Goal: Information Seeking & Learning: Learn about a topic

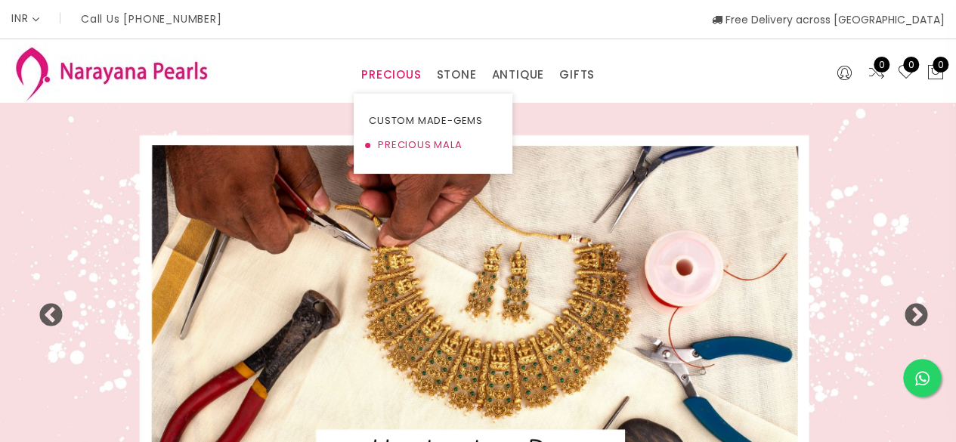
click at [403, 146] on link "PRECIOUS MALA" at bounding box center [433, 145] width 128 height 24
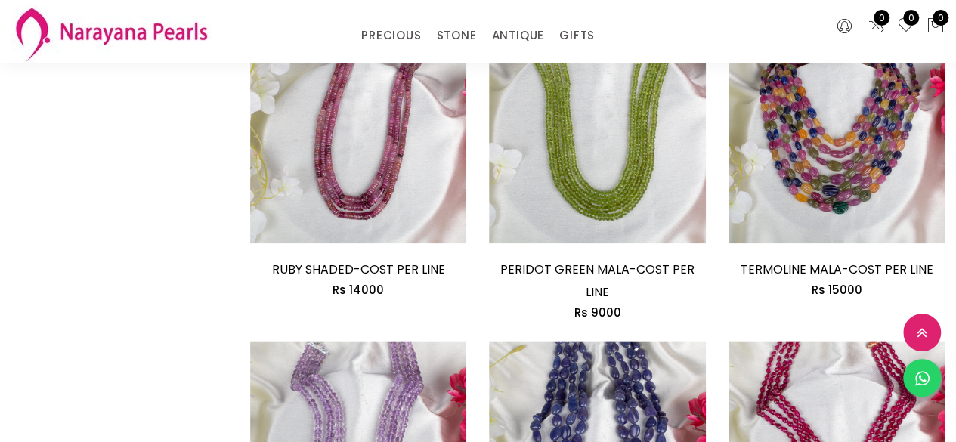
scroll to position [755, 0]
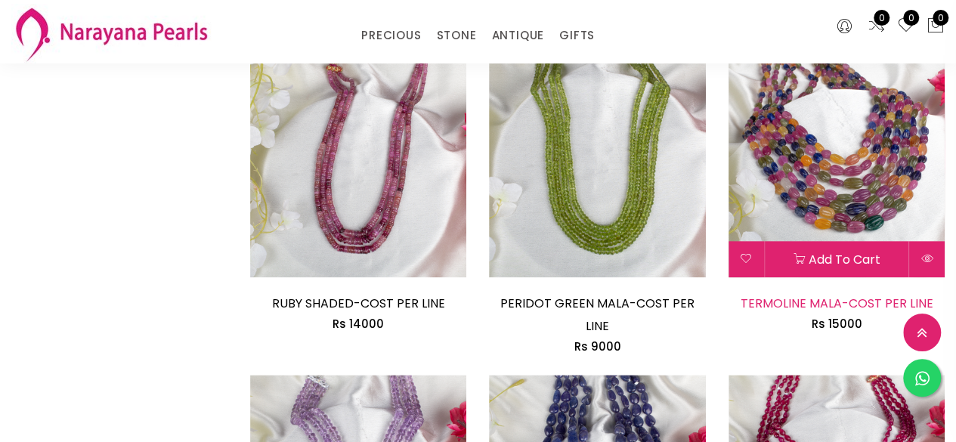
click at [780, 304] on link "TERMOLINE MALA-COST PER LINE" at bounding box center [836, 303] width 193 height 17
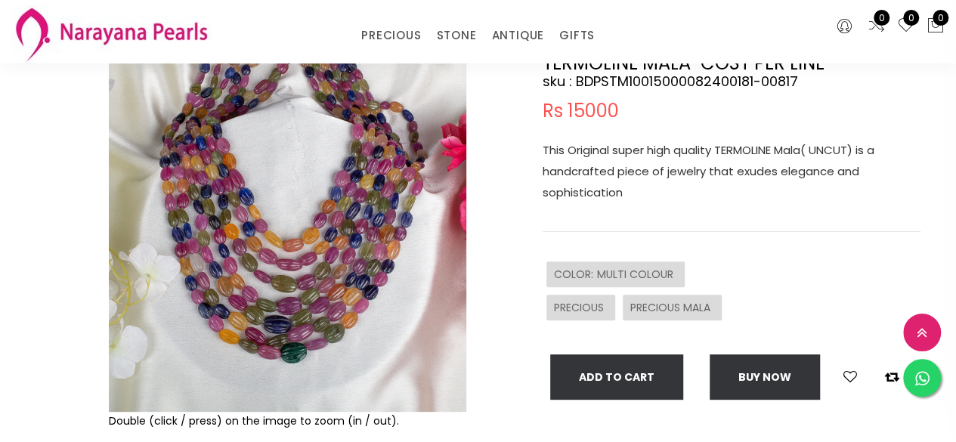
scroll to position [151, 0]
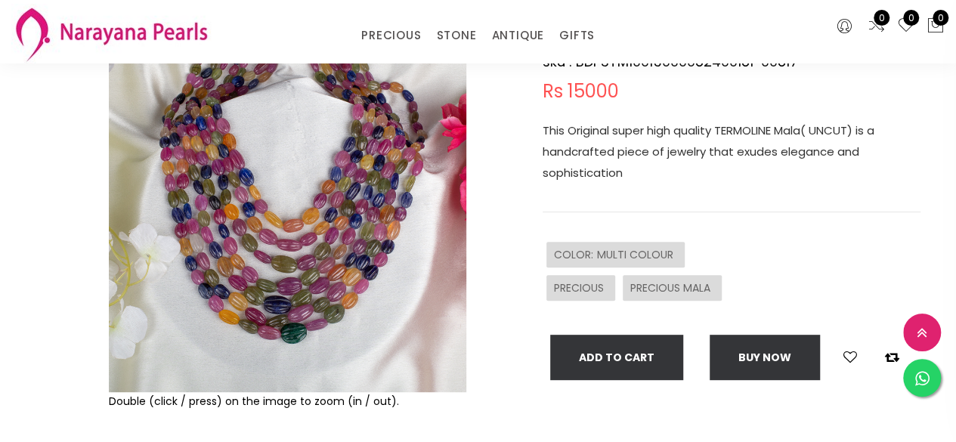
click at [307, 287] on img at bounding box center [287, 213] width 357 height 357
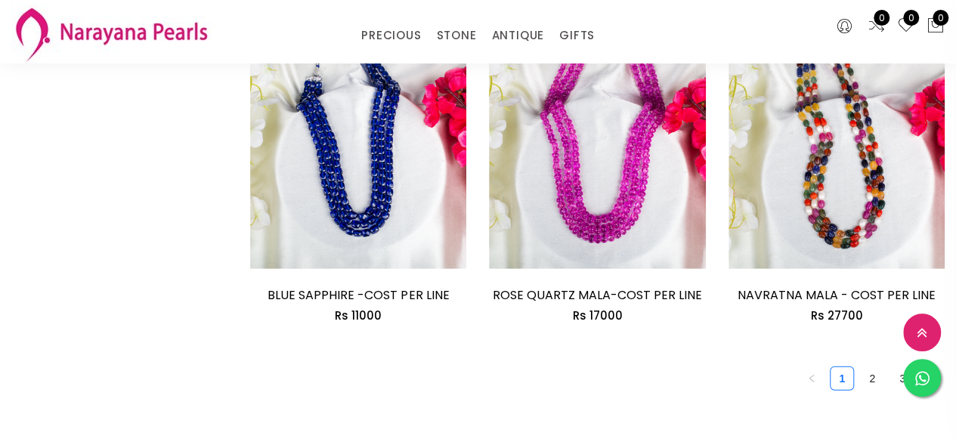
scroll to position [2040, 0]
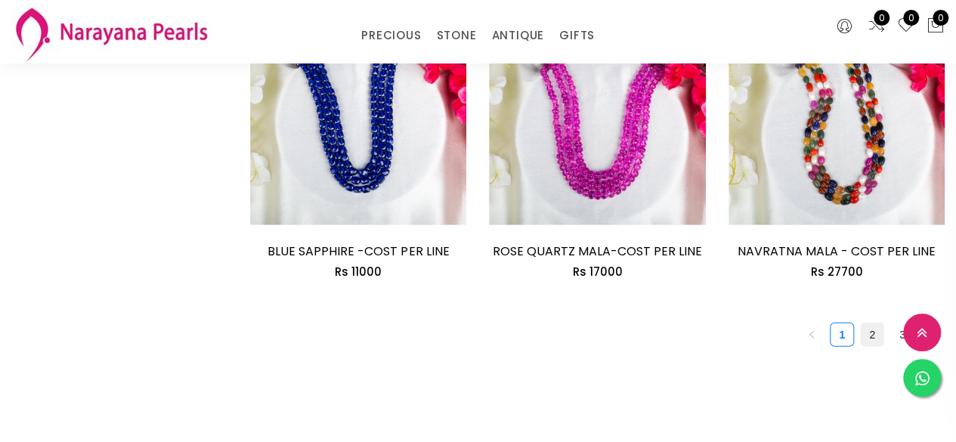
click at [870, 323] on link "2" at bounding box center [871, 334] width 23 height 23
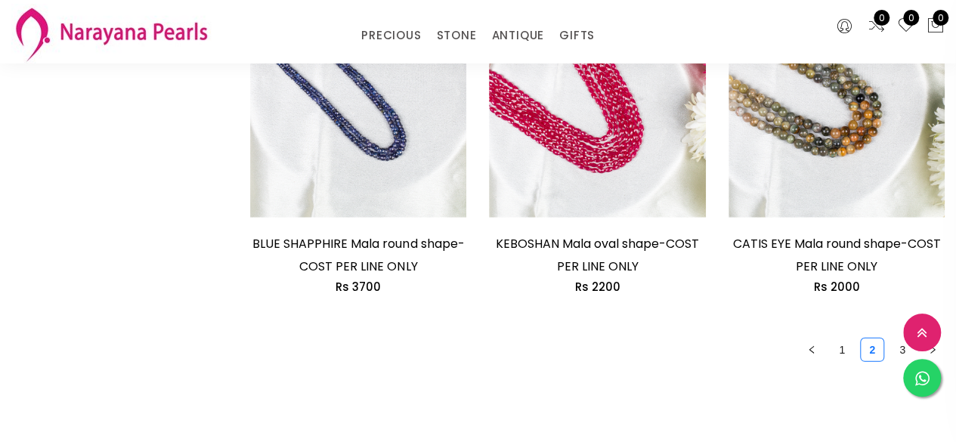
scroll to position [2191, 0]
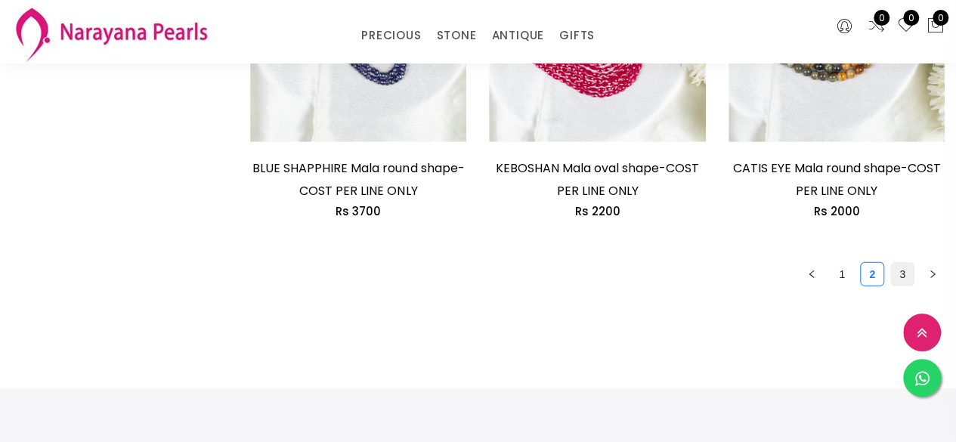
click at [902, 273] on link "3" at bounding box center [902, 274] width 23 height 23
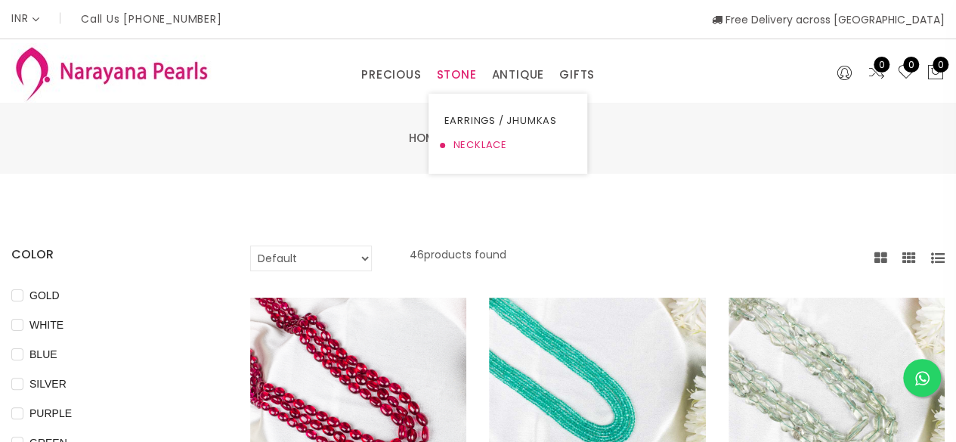
click at [474, 147] on link "NECKLACE" at bounding box center [507, 145] width 128 height 24
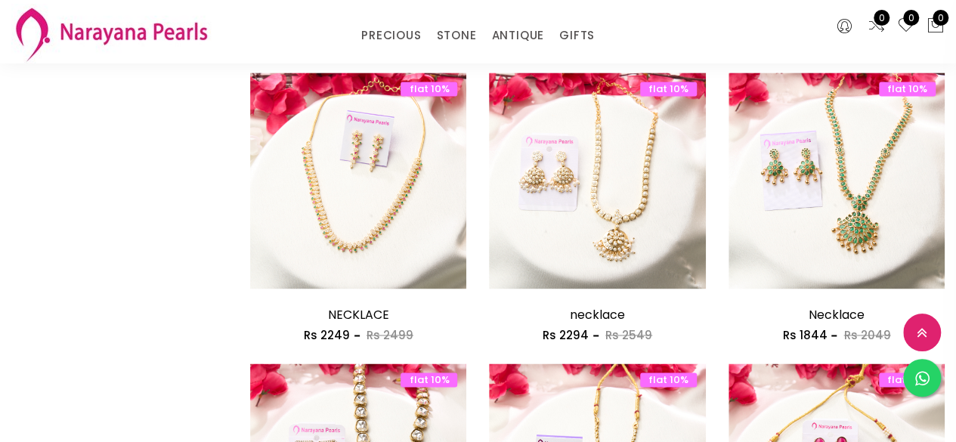
scroll to position [1209, 0]
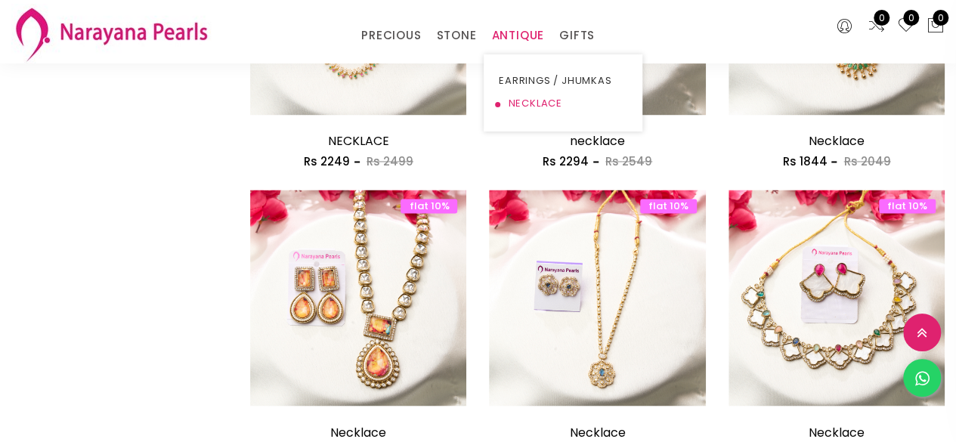
click at [527, 103] on link "NECKLACE" at bounding box center [563, 103] width 128 height 23
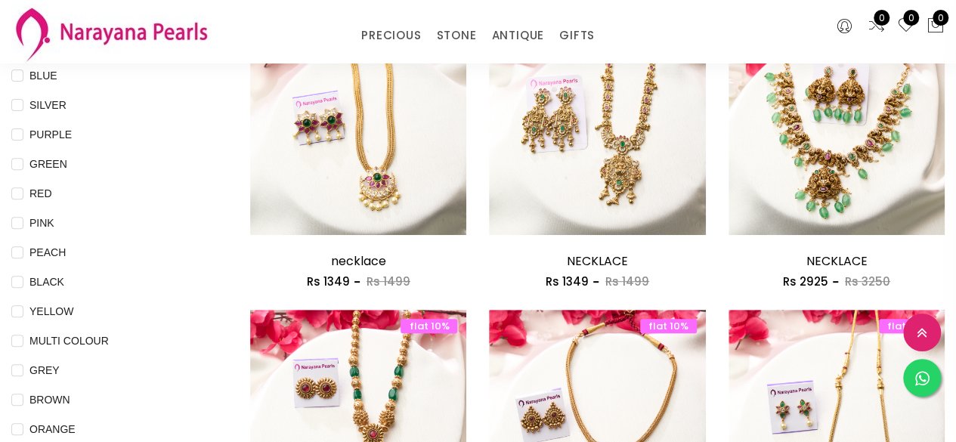
scroll to position [239, 0]
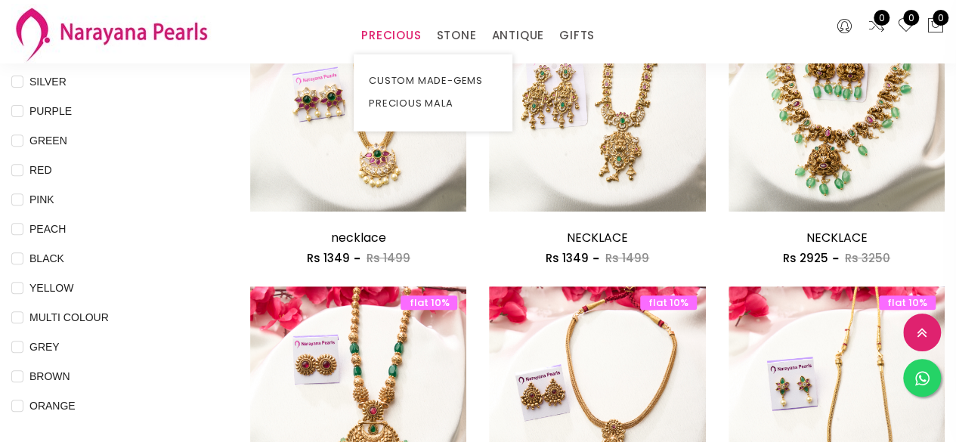
click at [386, 37] on link "PRECIOUS" at bounding box center [391, 35] width 60 height 23
click at [412, 76] on link "CUSTOM MADE-GEMS" at bounding box center [433, 81] width 128 height 23
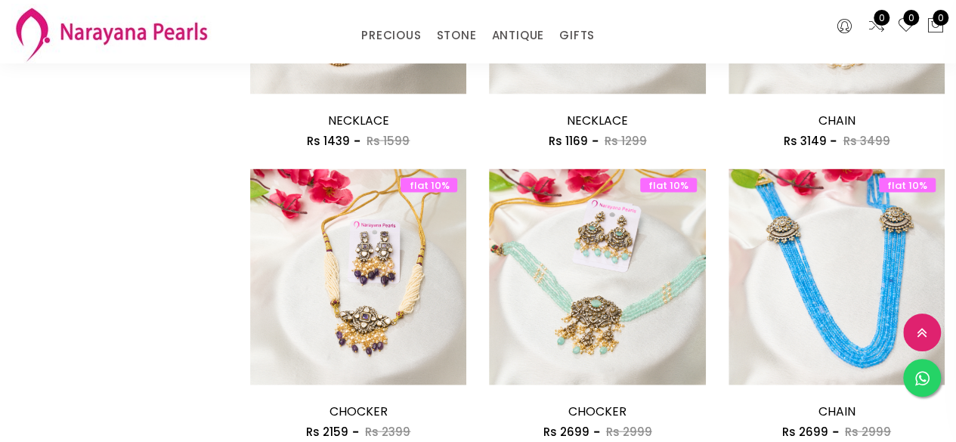
scroll to position [1674, 0]
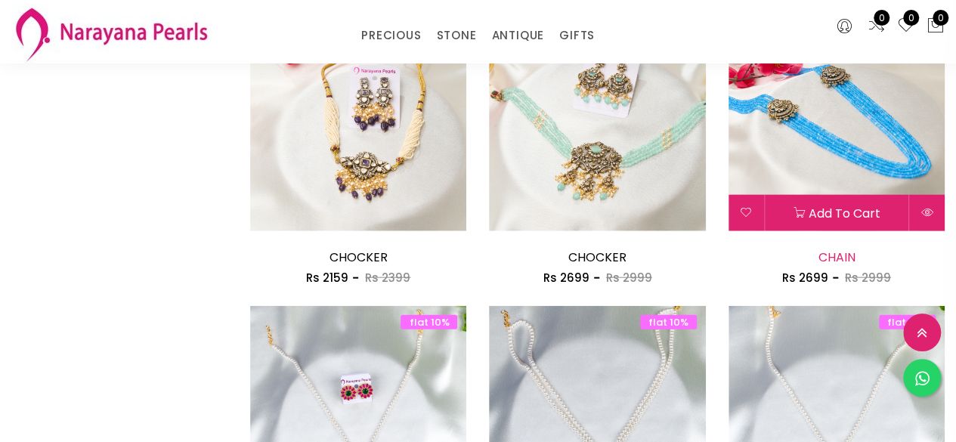
click at [829, 254] on link "CHAIN" at bounding box center [835, 257] width 37 height 17
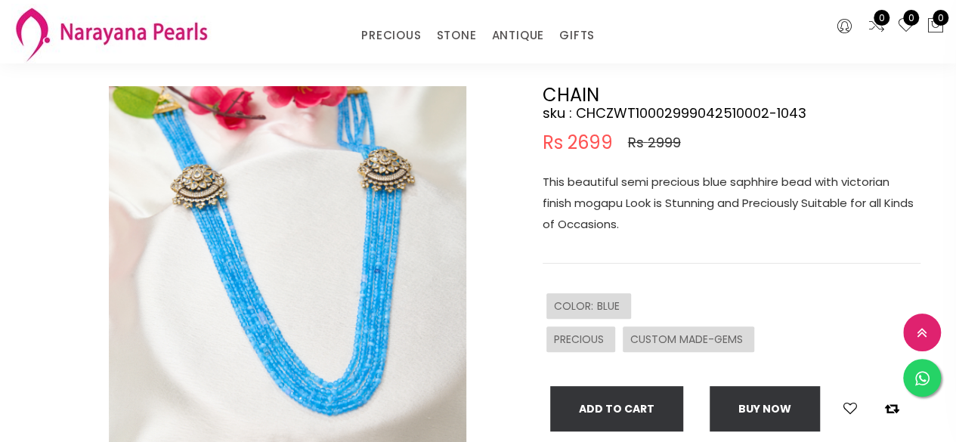
scroll to position [76, 0]
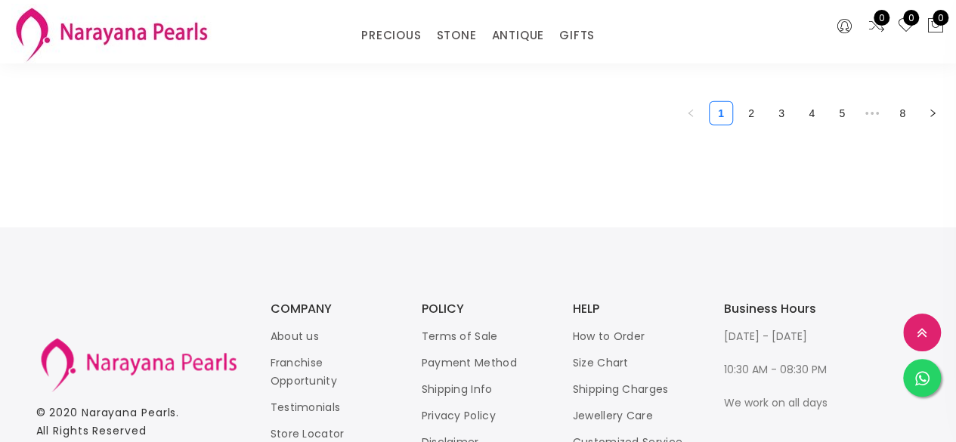
scroll to position [2269, 0]
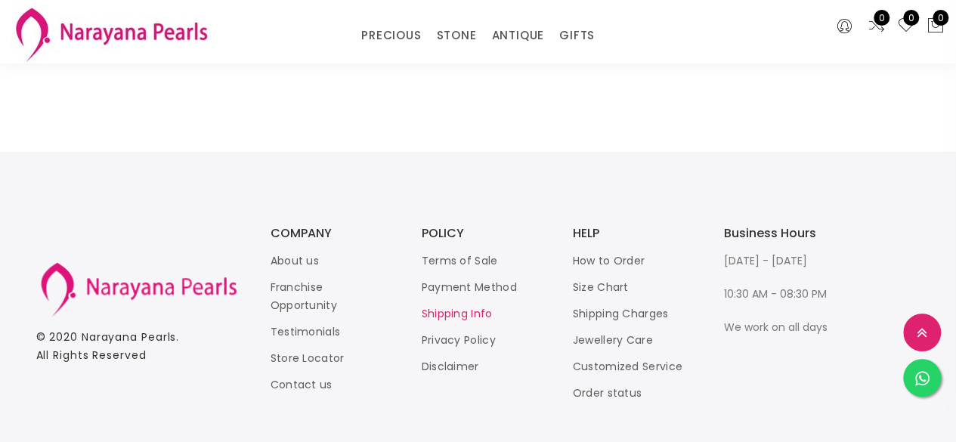
click at [482, 315] on link "Shipping Info" at bounding box center [457, 313] width 71 height 15
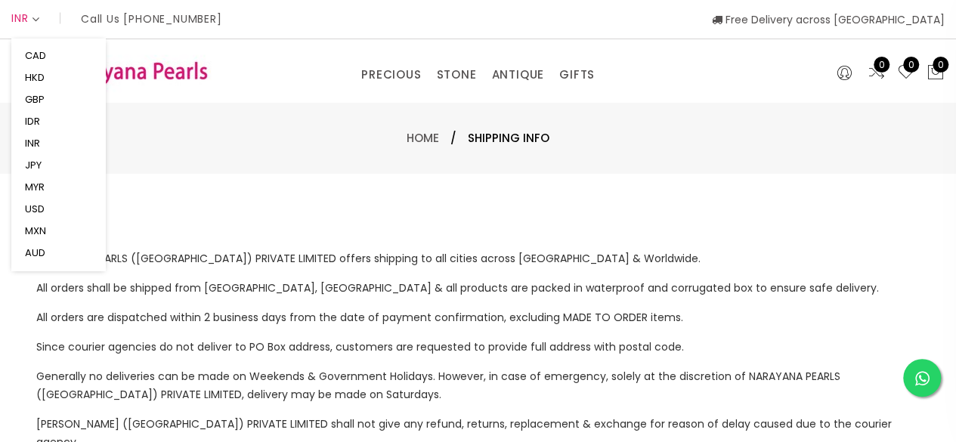
scroll to position [802, 0]
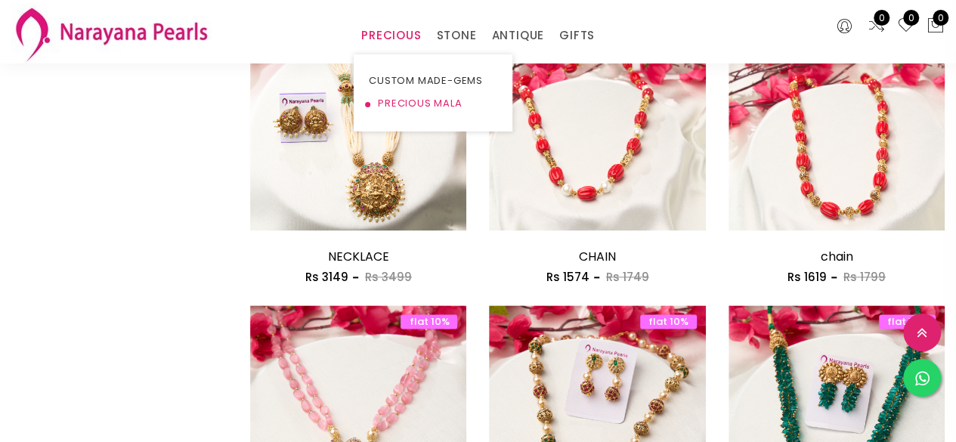
click at [387, 102] on link "PRECIOUS MALA" at bounding box center [433, 103] width 128 height 23
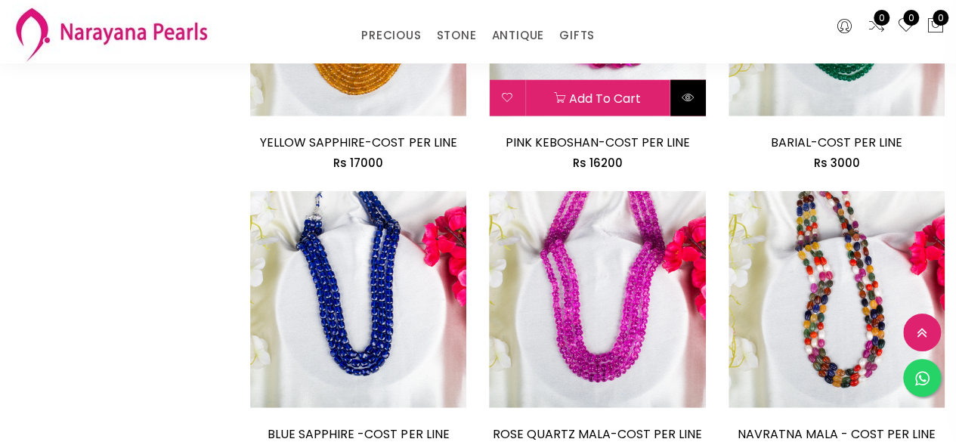
scroll to position [2087, 0]
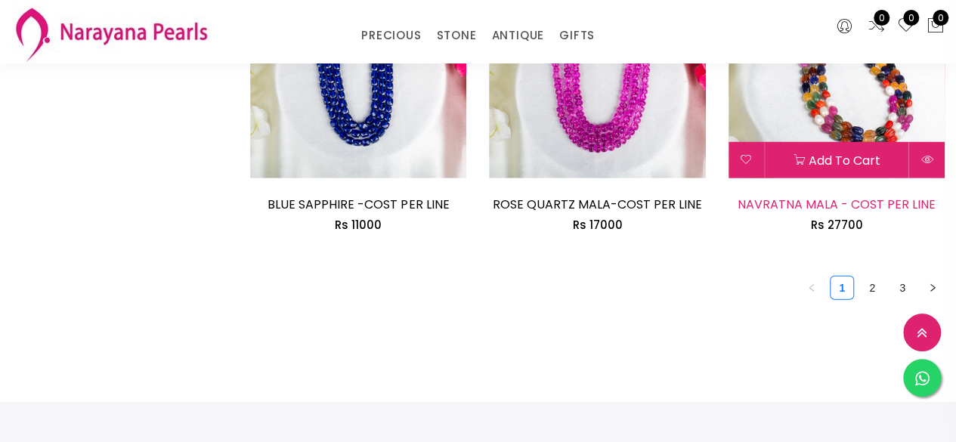
click at [867, 196] on link "NAVRATNA MALA - COST PER LINE" at bounding box center [836, 204] width 198 height 17
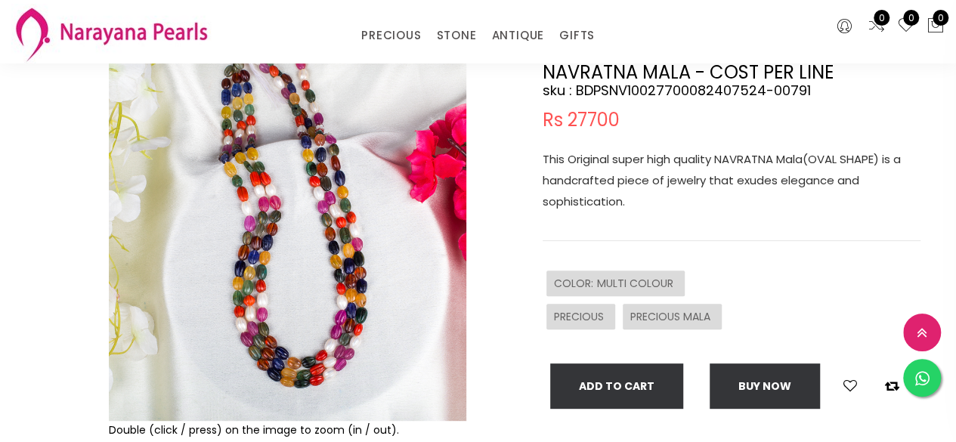
scroll to position [227, 0]
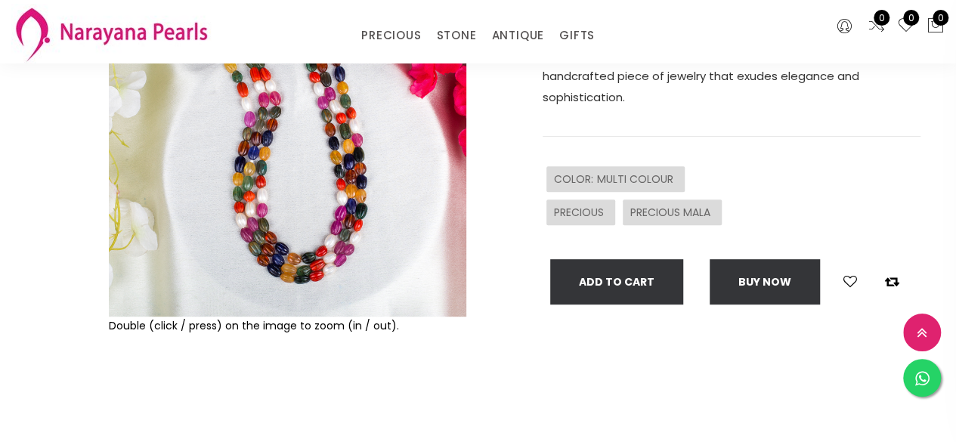
click at [318, 270] on img at bounding box center [287, 137] width 357 height 357
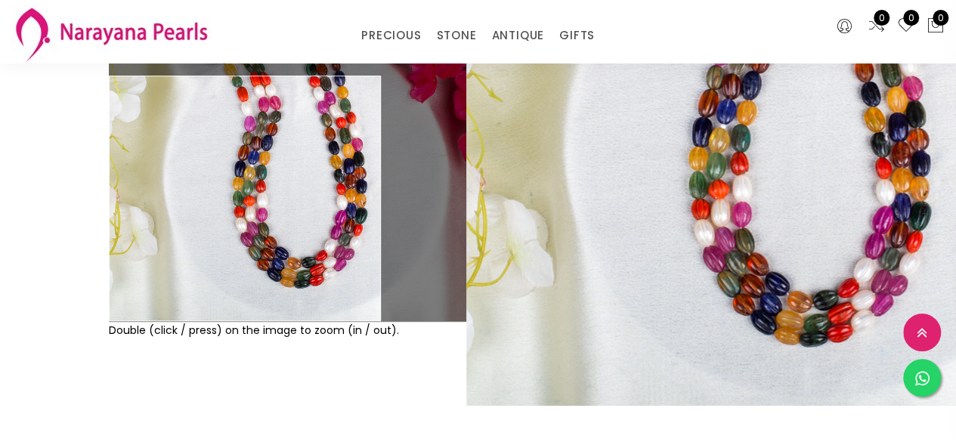
scroll to position [302, 0]
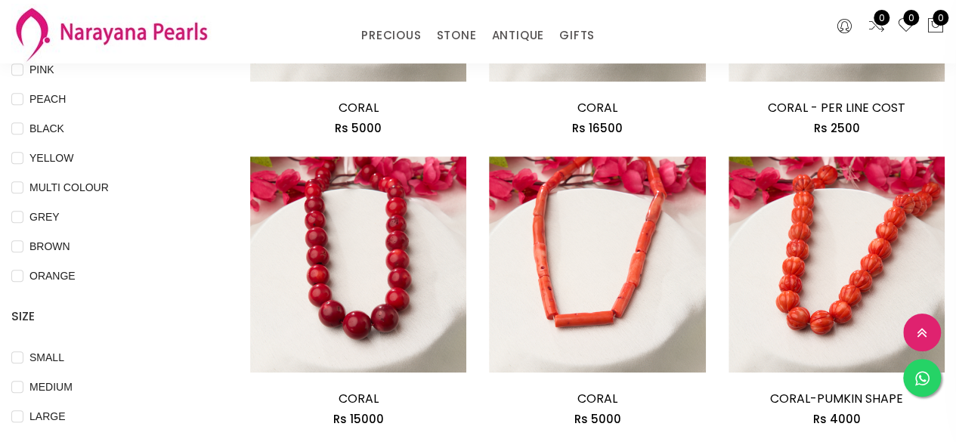
scroll to position [227, 0]
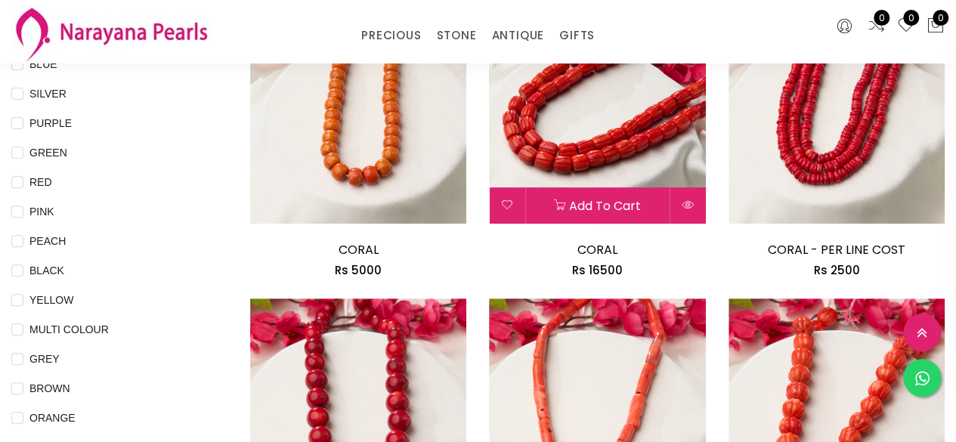
click at [561, 145] on img at bounding box center [597, 116] width 216 height 216
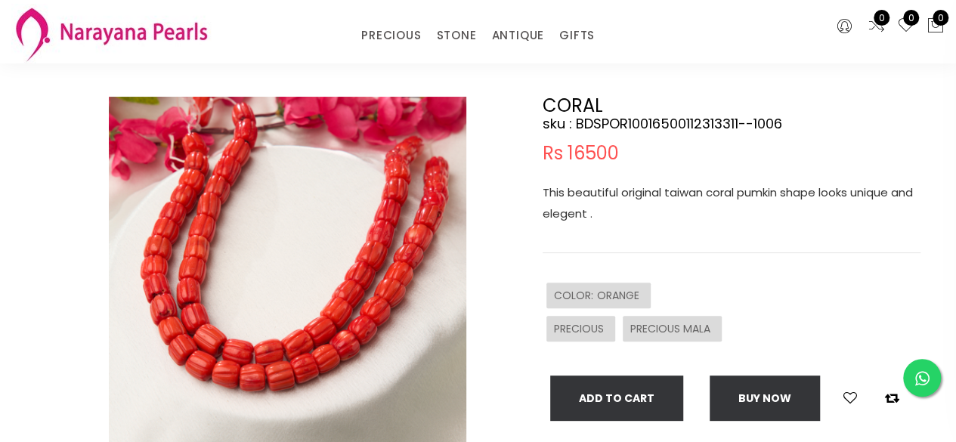
scroll to position [227, 0]
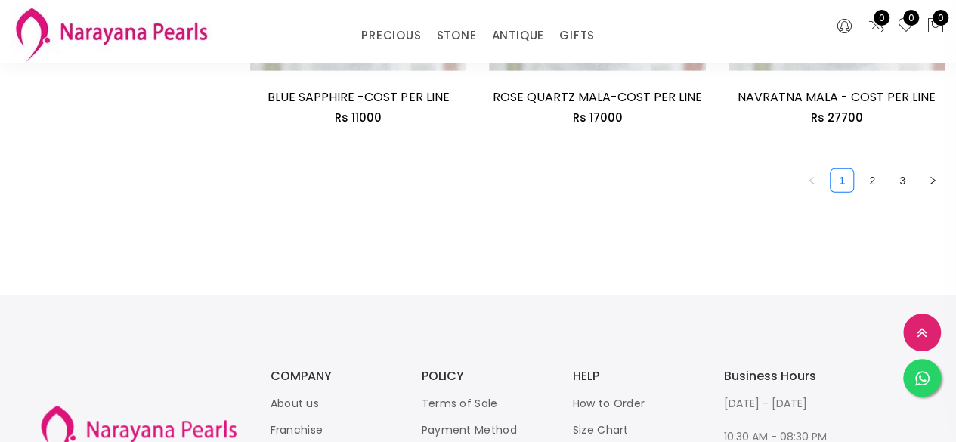
scroll to position [2342, 0]
